Goal: Transaction & Acquisition: Purchase product/service

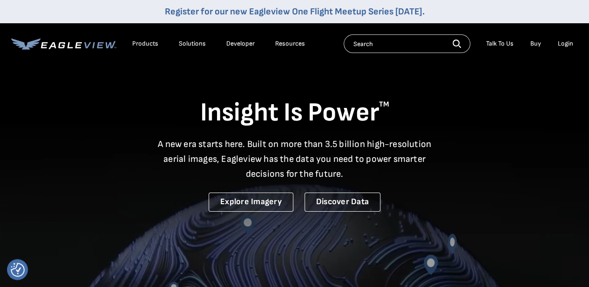
click at [565, 46] on div "Login" at bounding box center [565, 44] width 15 height 8
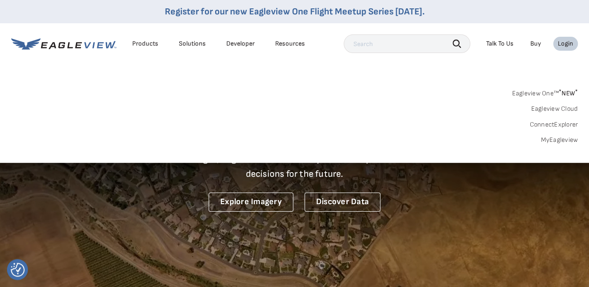
click at [552, 139] on link "MyEagleview" at bounding box center [559, 140] width 37 height 8
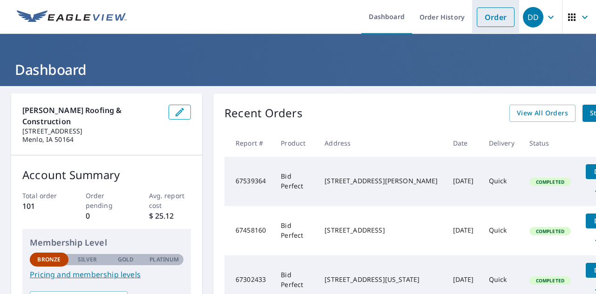
click at [498, 19] on link "Order" at bounding box center [496, 17] width 38 height 20
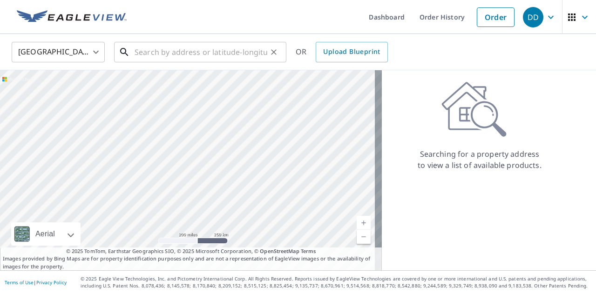
click at [223, 54] on input "text" at bounding box center [201, 52] width 133 height 26
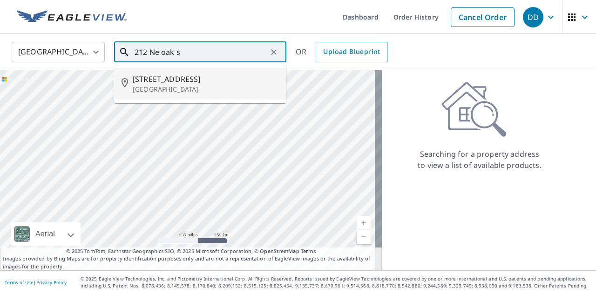
click at [207, 88] on p "[GEOGRAPHIC_DATA]" at bounding box center [206, 89] width 146 height 9
type input "[STREET_ADDRESS]"
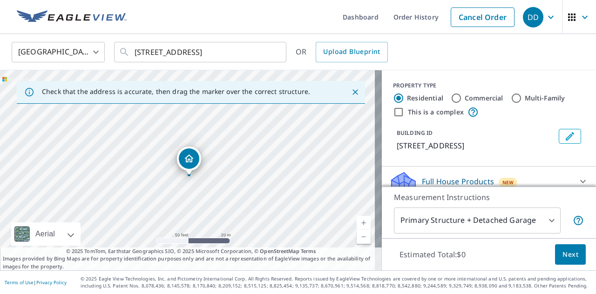
click at [570, 256] on span "Next" at bounding box center [571, 255] width 16 height 12
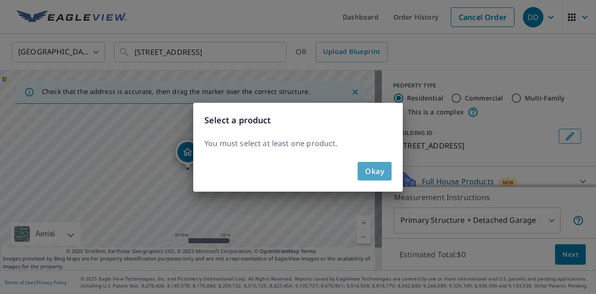
click at [373, 171] on span "Okay" at bounding box center [374, 171] width 19 height 13
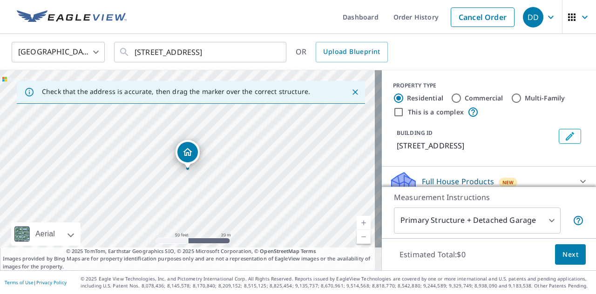
scroll to position [100, 0]
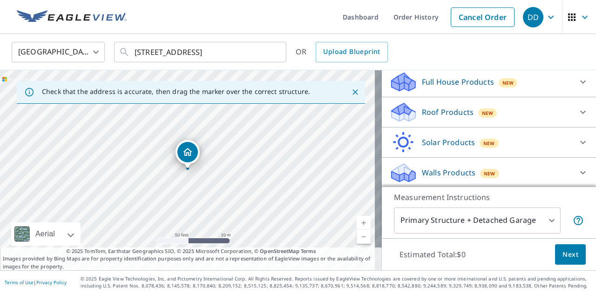
click at [580, 111] on icon at bounding box center [583, 112] width 6 height 3
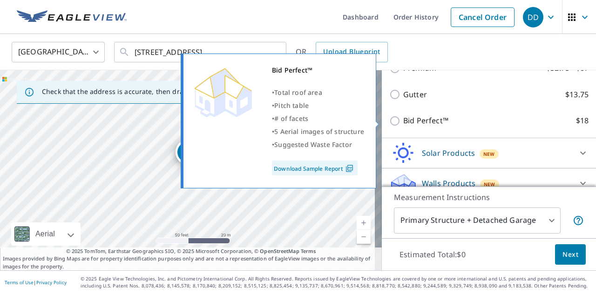
click at [429, 121] on p "Bid Perfect™" at bounding box center [425, 121] width 45 height 12
click at [403, 121] on input "Bid Perfect™ $18" at bounding box center [396, 121] width 14 height 11
checkbox input "true"
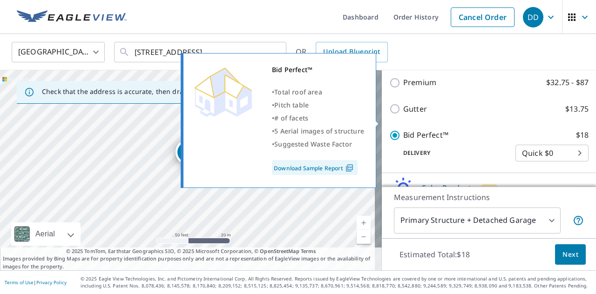
scroll to position [183, 0]
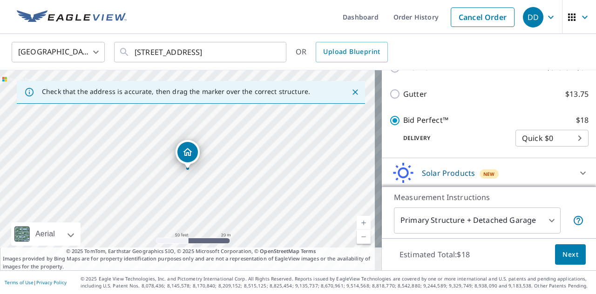
click at [567, 254] on span "Next" at bounding box center [571, 255] width 16 height 12
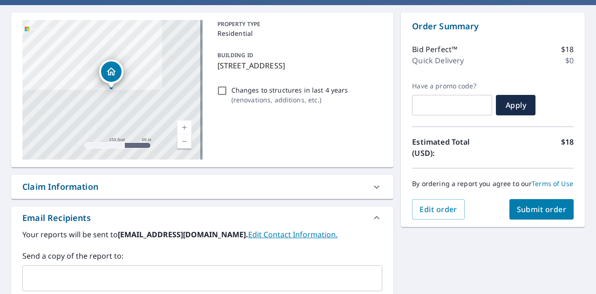
scroll to position [82, 0]
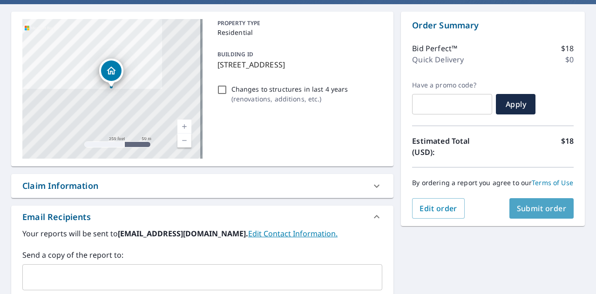
click at [524, 214] on span "Submit order" at bounding box center [542, 209] width 50 height 10
